Goal: Information Seeking & Learning: Learn about a topic

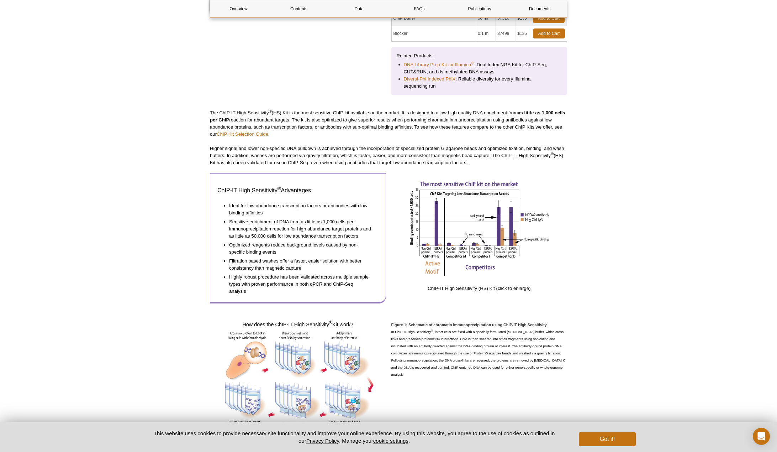
scroll to position [230, 0]
click at [248, 134] on link "ChIP Kit Selection Guide" at bounding box center [243, 133] width 52 height 5
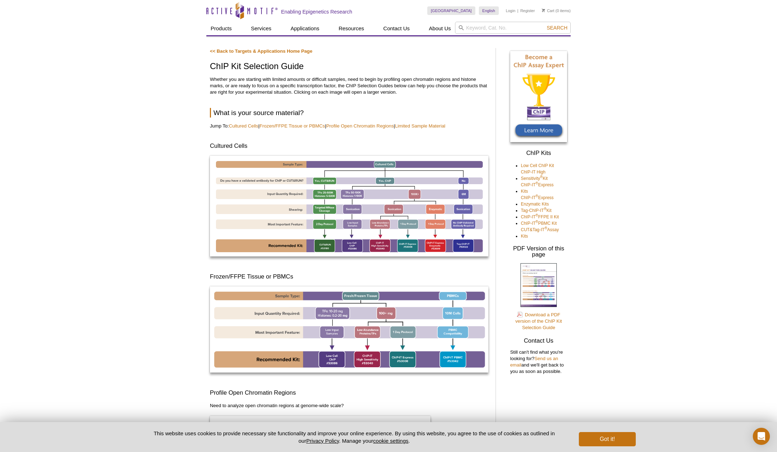
click at [242, 126] on link "Cultured Cells" at bounding box center [244, 125] width 30 height 5
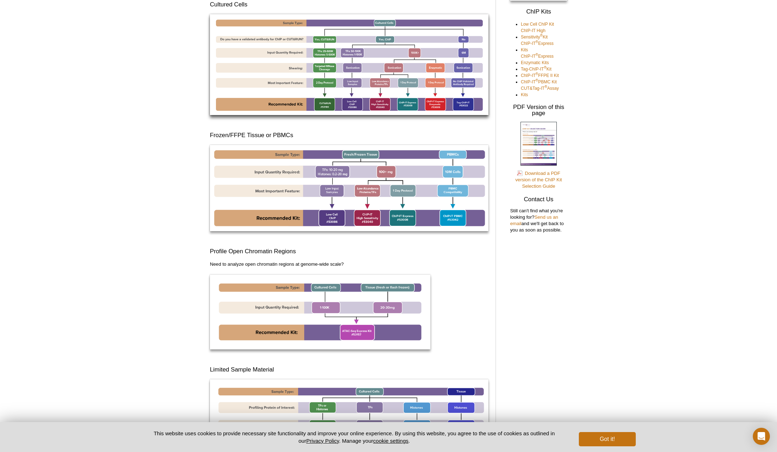
click at [348, 90] on img at bounding box center [349, 64] width 279 height 101
click at [435, 106] on img at bounding box center [349, 64] width 279 height 101
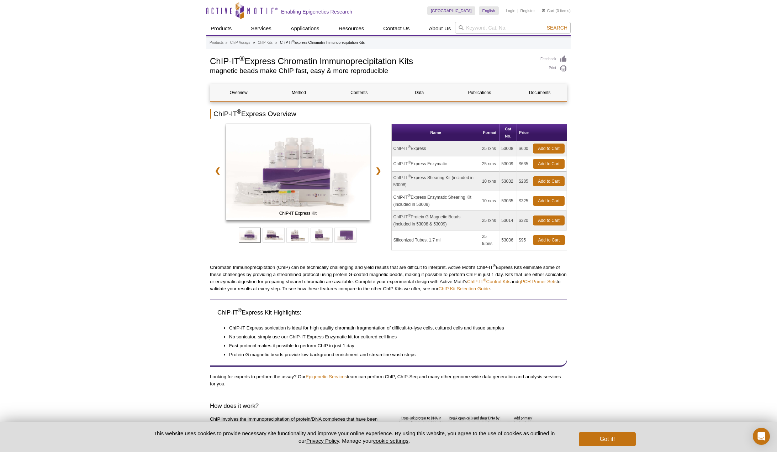
click at [378, 170] on link "❯" at bounding box center [378, 170] width 15 height 16
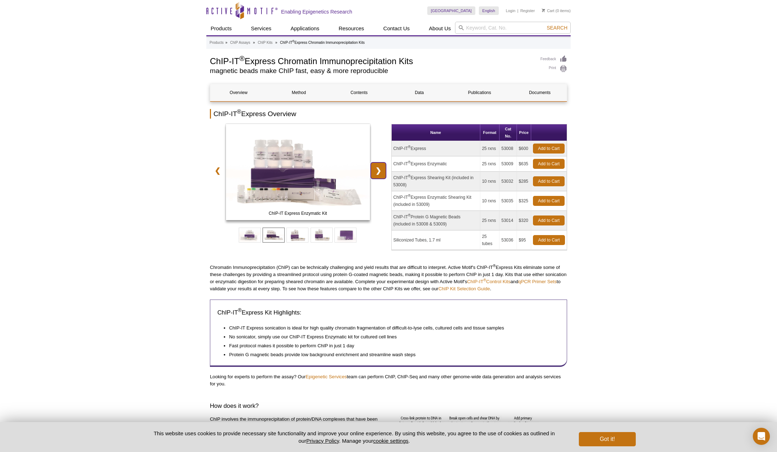
click at [378, 170] on link "❯" at bounding box center [378, 170] width 15 height 16
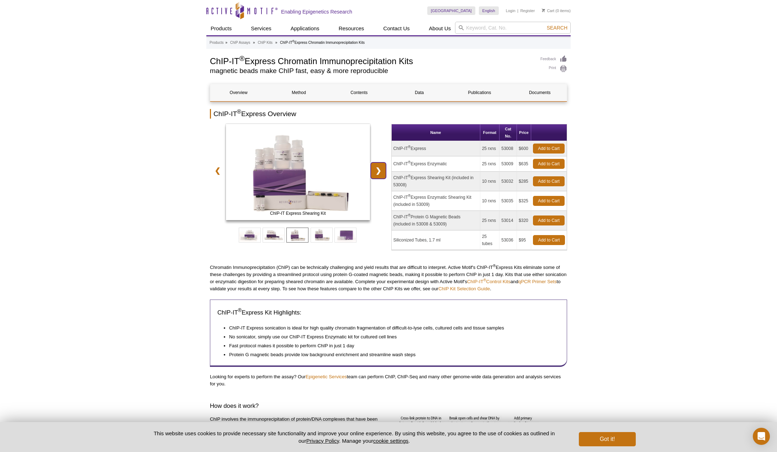
click at [378, 170] on link "❯" at bounding box center [378, 170] width 15 height 16
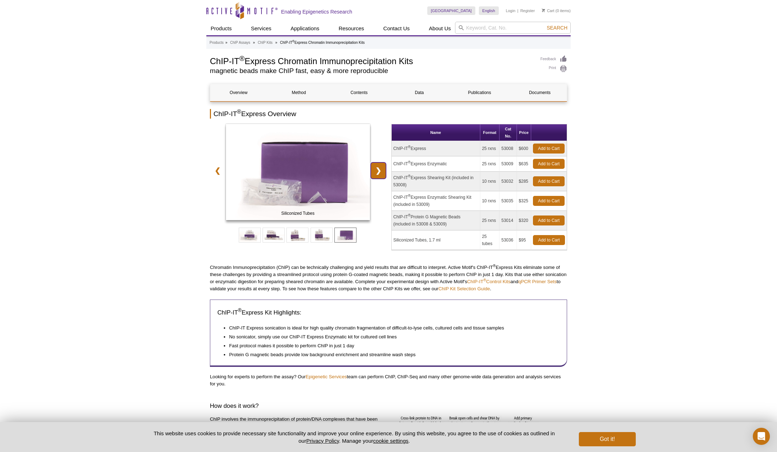
click at [378, 170] on link "❯" at bounding box center [378, 170] width 15 height 16
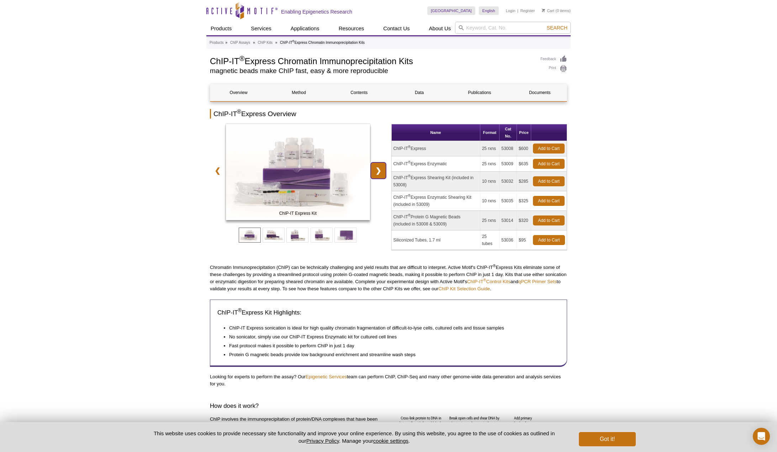
click at [378, 170] on link "❯" at bounding box center [378, 170] width 15 height 16
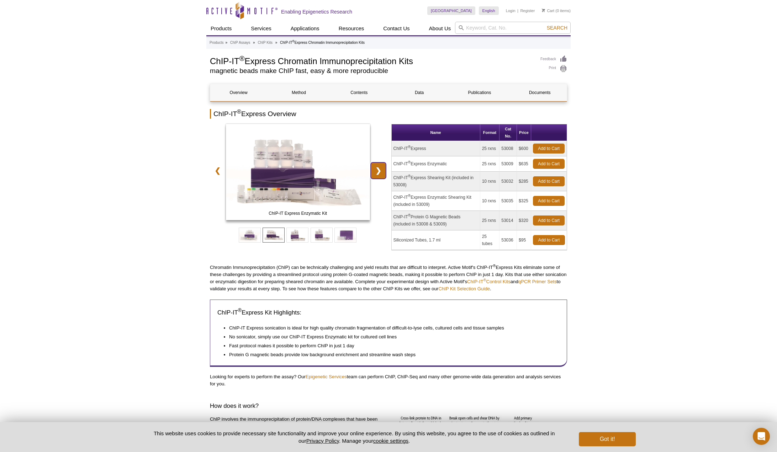
click at [378, 170] on link "❯" at bounding box center [378, 170] width 15 height 16
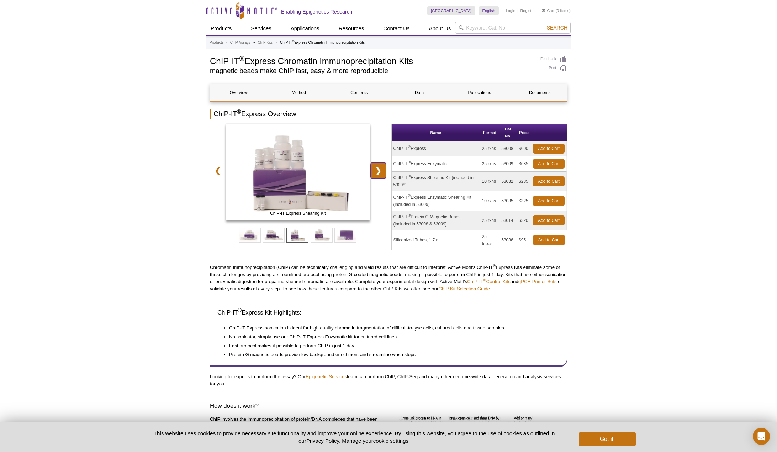
click at [378, 170] on link "❯" at bounding box center [378, 170] width 15 height 16
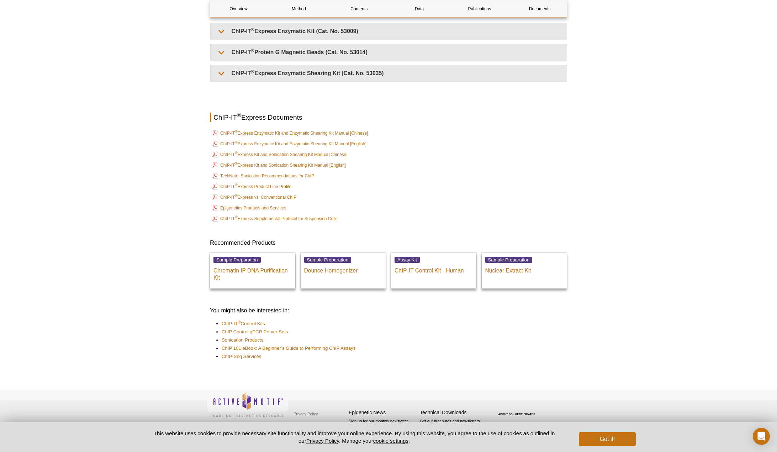
scroll to position [1810, 0]
click at [342, 145] on link "ChIP-IT ® Express Enzymatic Kit and Enzymatic Shearing Kit Manual [English]" at bounding box center [289, 143] width 154 height 9
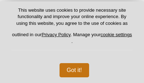
select select "[GEOGRAPHIC_DATA]"
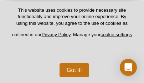
click at [72, 72] on button "Got it!" at bounding box center [74, 70] width 30 height 14
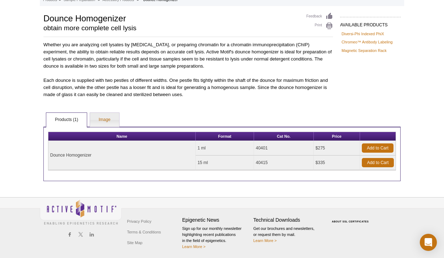
scroll to position [43, 0]
click at [103, 83] on link "Image" at bounding box center [104, 120] width 29 height 14
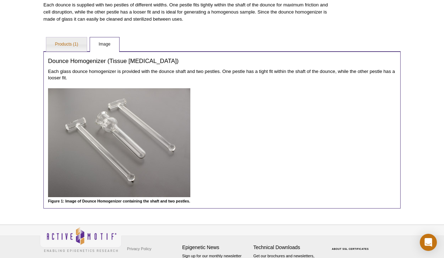
scroll to position [119, 0]
